Goal: Check status: Check status

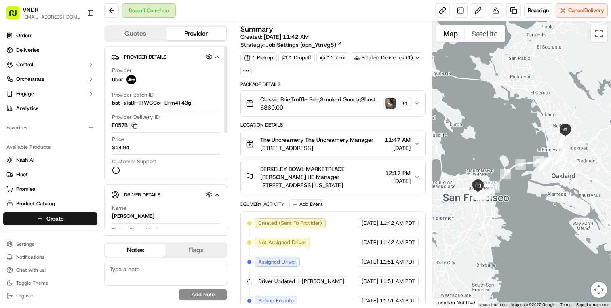
click at [218, 195] on icon "button" at bounding box center [217, 194] width 6 height 6
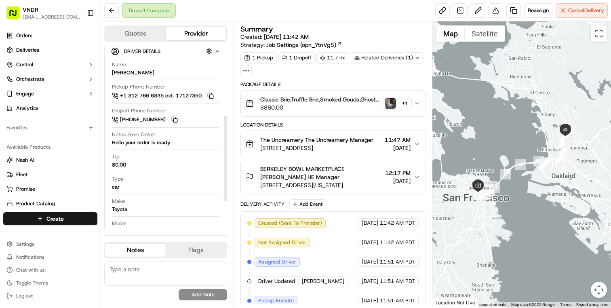
scroll to position [160, 0]
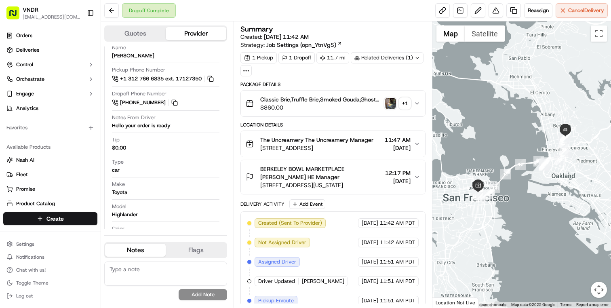
click at [327, 103] on span "Classic Brie,Truffle Brie,Smoked Gouda,Ghost [PERSON_NAME],[PERSON_NAME] Havart…" at bounding box center [320, 99] width 121 height 8
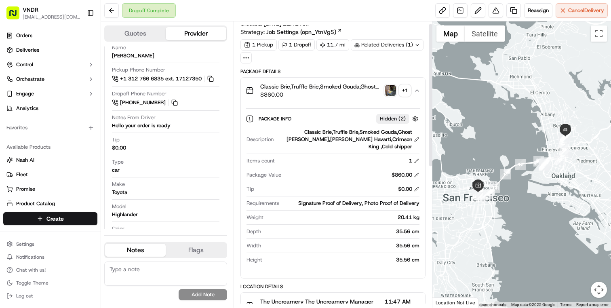
scroll to position [14, 0]
drag, startPoint x: 308, startPoint y: 194, endPoint x: 349, endPoint y: 193, distance: 41.2
click at [349, 199] on div "Signature Proof of Delivery, Photo Proof of Delivery" at bounding box center [350, 202] width 137 height 7
click at [359, 199] on div "Photo Proof of Delivery, Signature Proof of Delivery" at bounding box center [350, 202] width 137 height 7
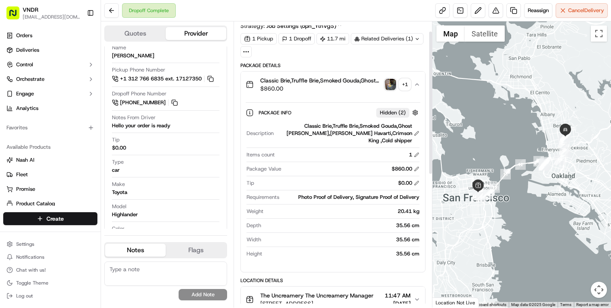
scroll to position [20, 0]
click at [409, 83] on div "+ 1" at bounding box center [404, 83] width 11 height 11
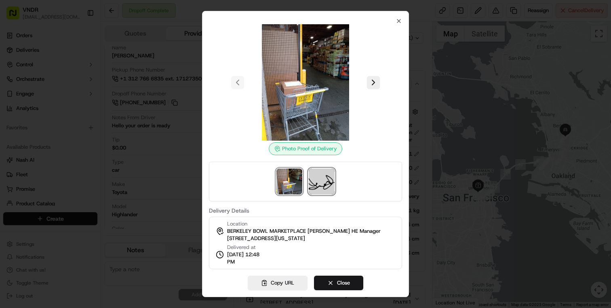
click at [325, 178] on img at bounding box center [322, 181] width 26 height 26
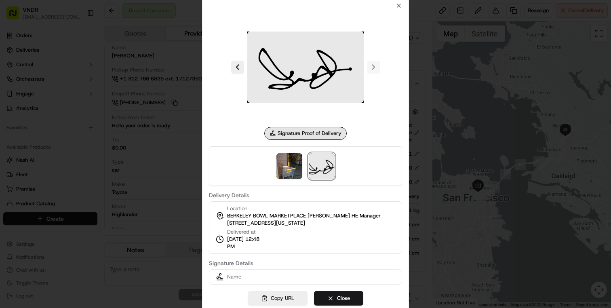
click at [287, 155] on img at bounding box center [289, 166] width 26 height 26
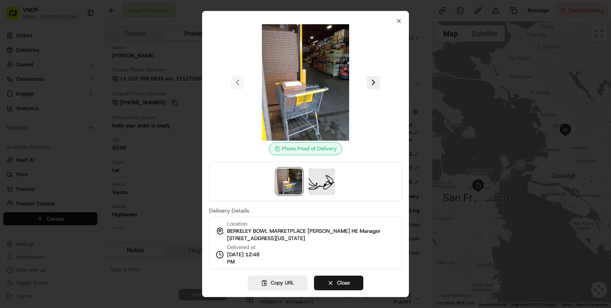
click at [403, 22] on div "Photo Proof of Delivery Delivery Details Location [GEOGRAPHIC_DATA] MARKETPLACE…" at bounding box center [305, 154] width 207 height 286
click at [397, 21] on icon "button" at bounding box center [398, 21] width 6 height 6
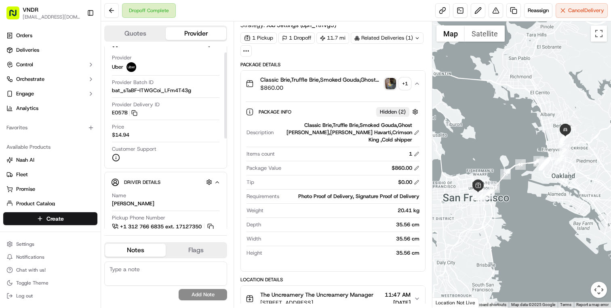
scroll to position [0, 0]
